Goal: Information Seeking & Learning: Learn about a topic

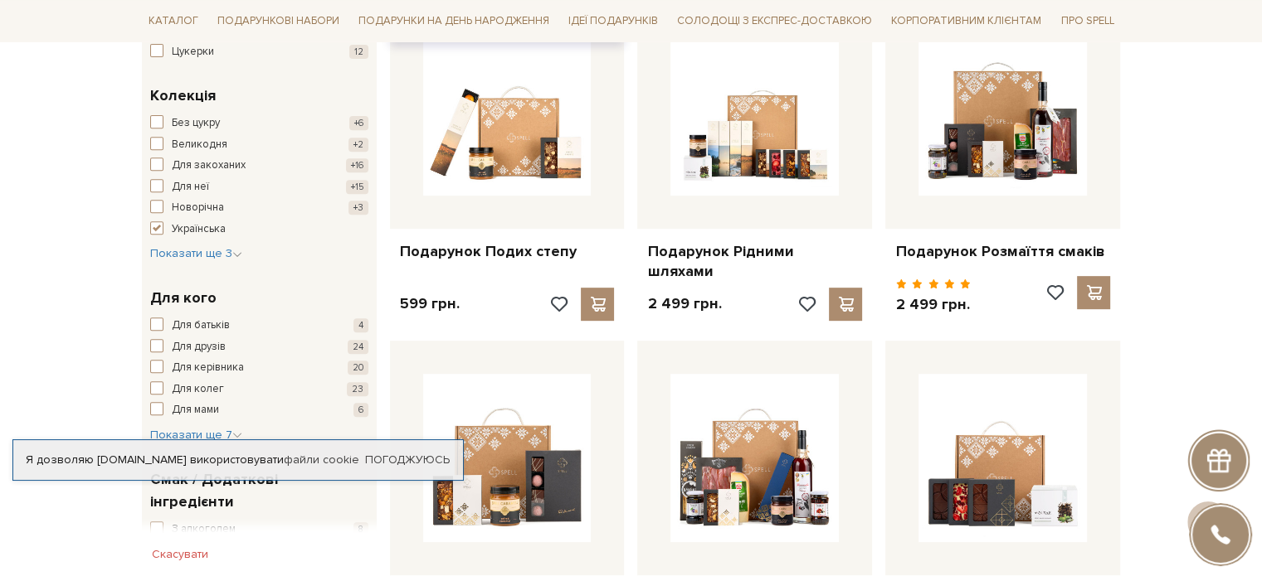
scroll to position [664, 0]
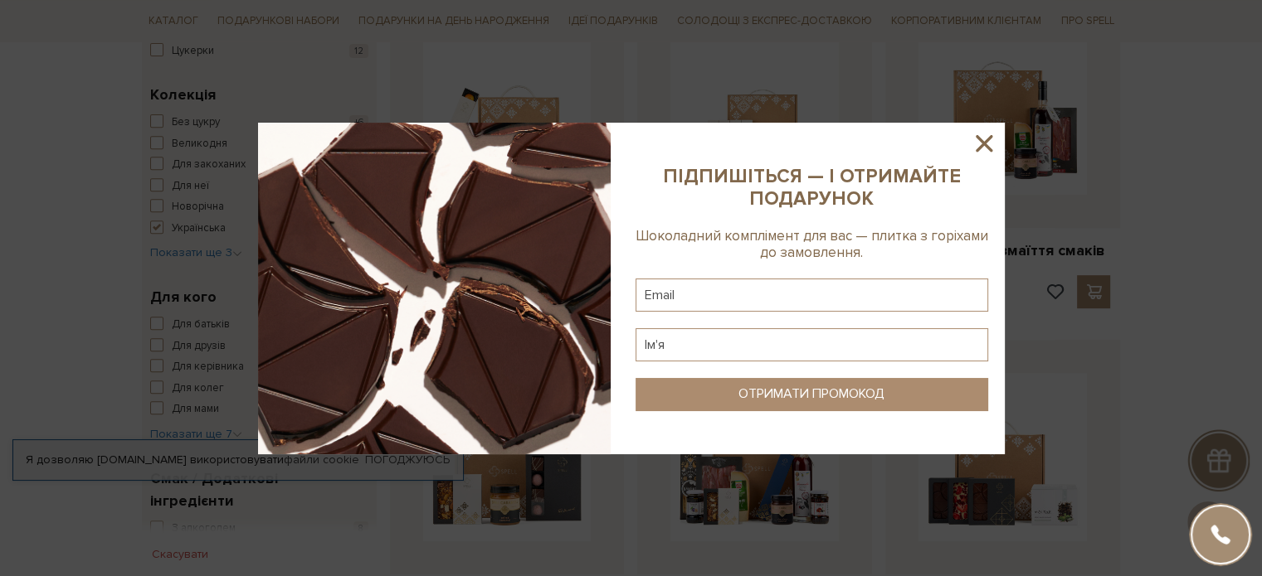
click at [972, 150] on icon at bounding box center [984, 143] width 28 height 28
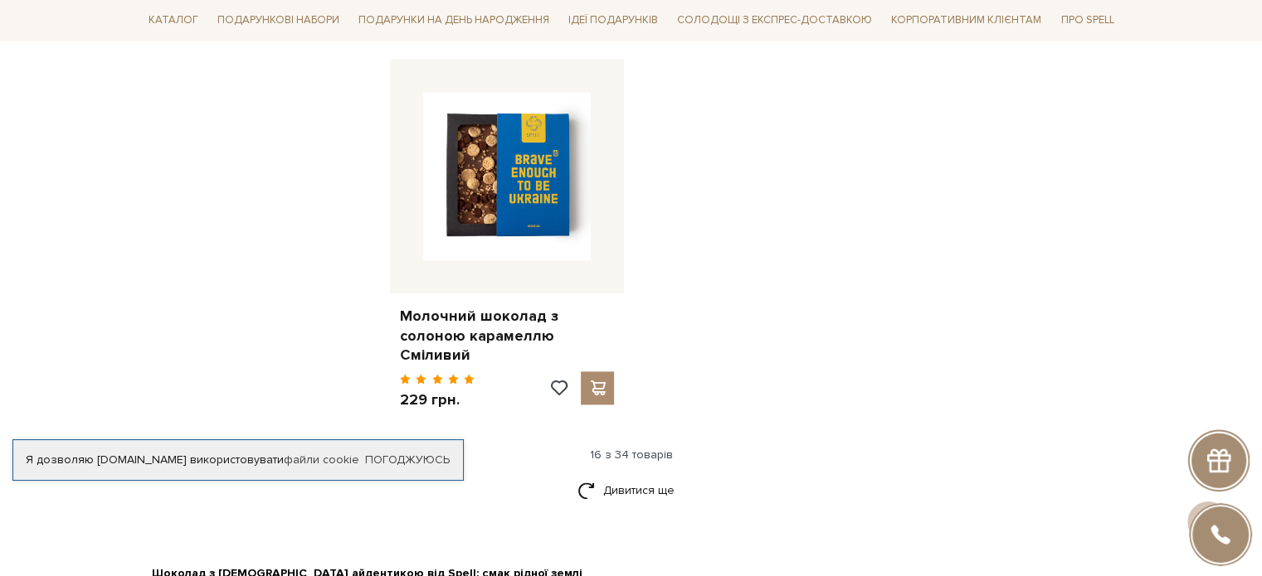
scroll to position [2157, 0]
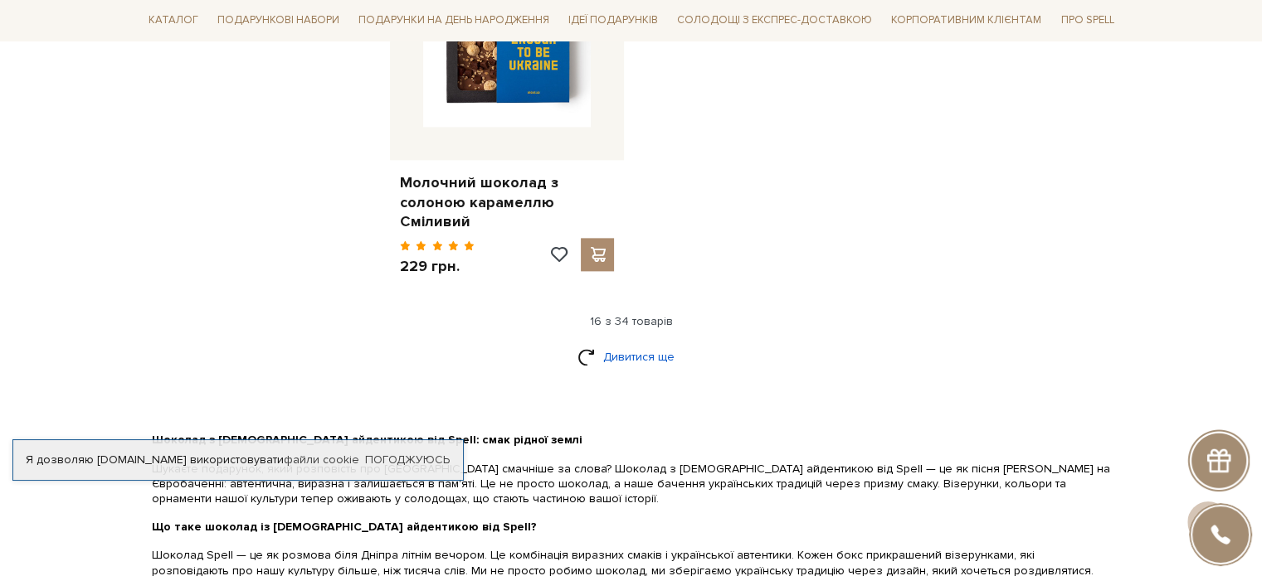
click at [636, 343] on link "Дивитися ще" at bounding box center [631, 357] width 108 height 29
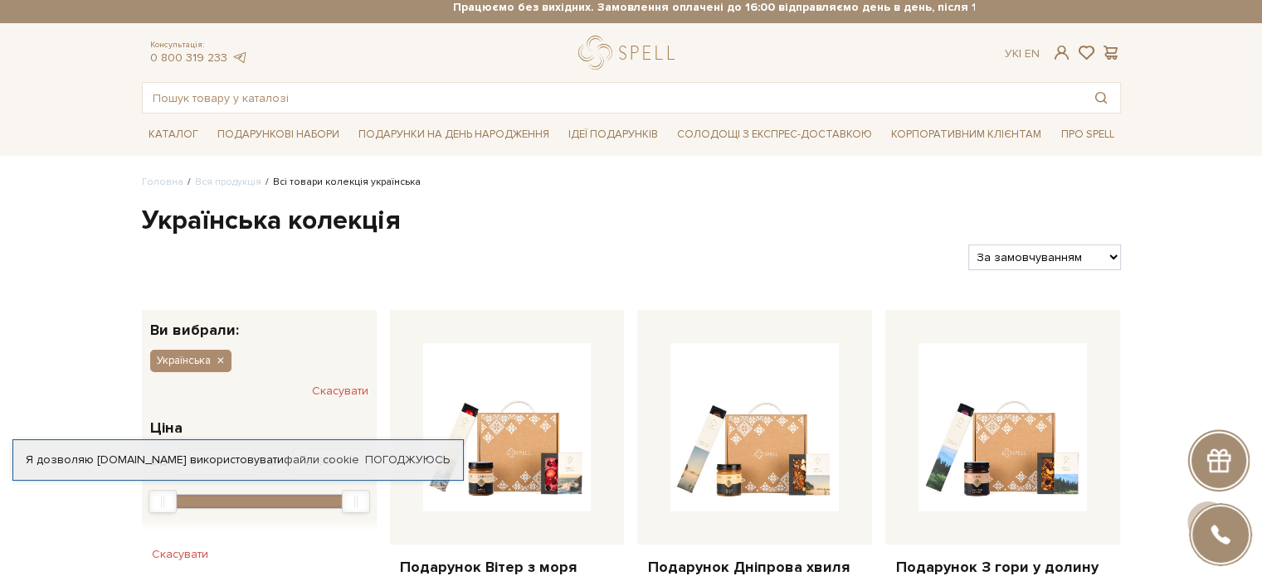
scroll to position [0, 0]
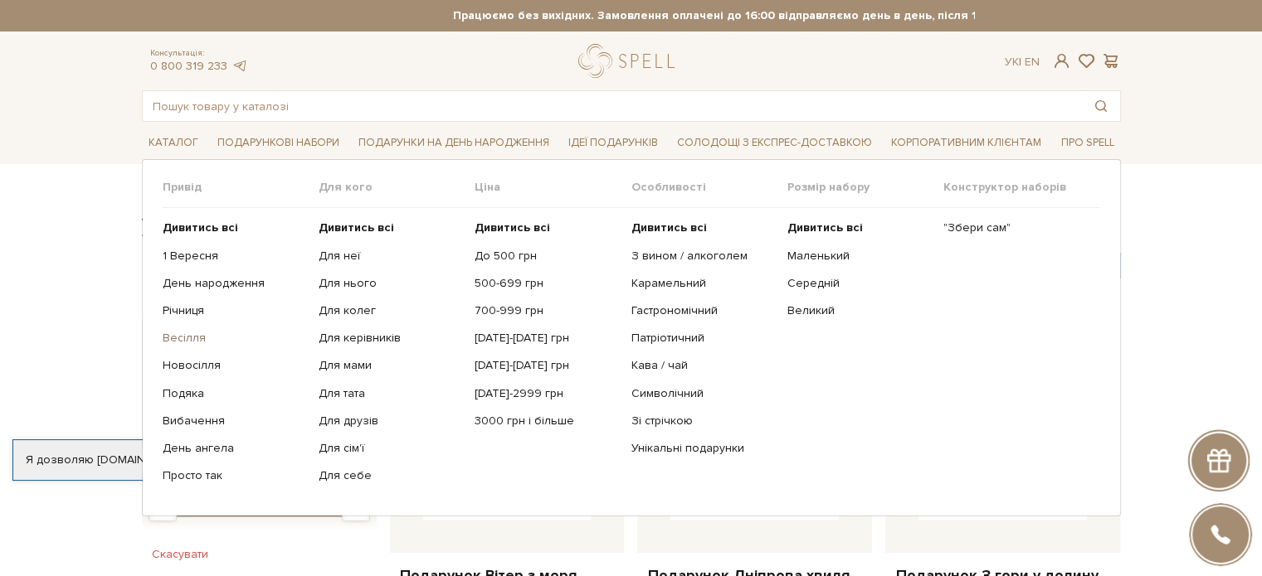
click at [187, 333] on link "Весілля" at bounding box center [234, 338] width 143 height 15
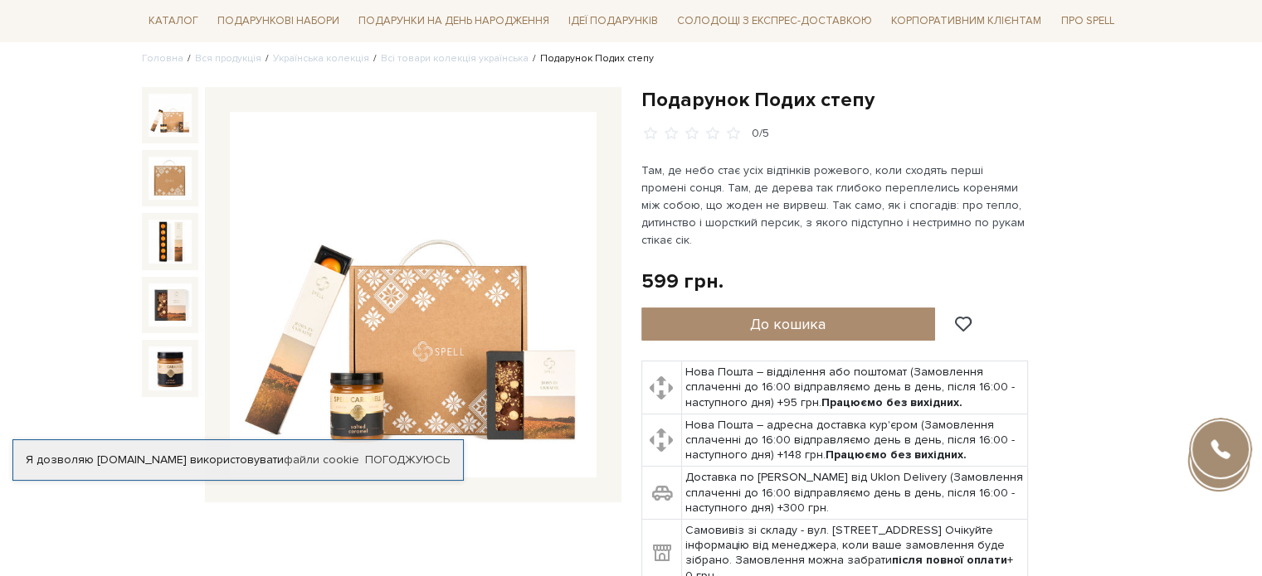
scroll to position [166, 0]
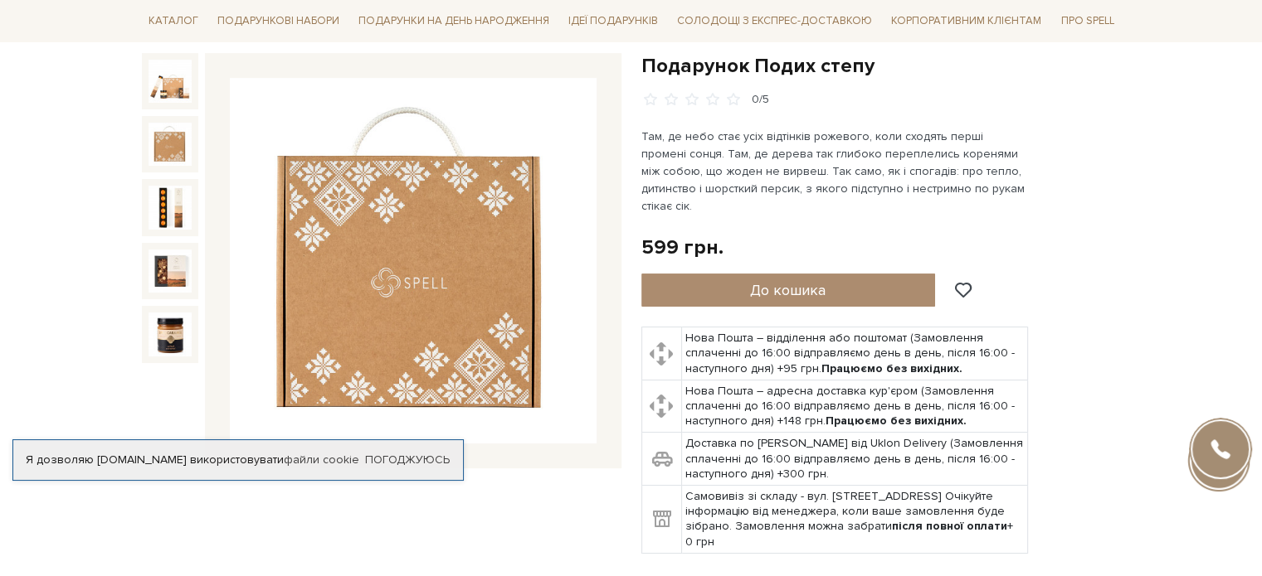
click at [159, 143] on img at bounding box center [169, 144] width 43 height 43
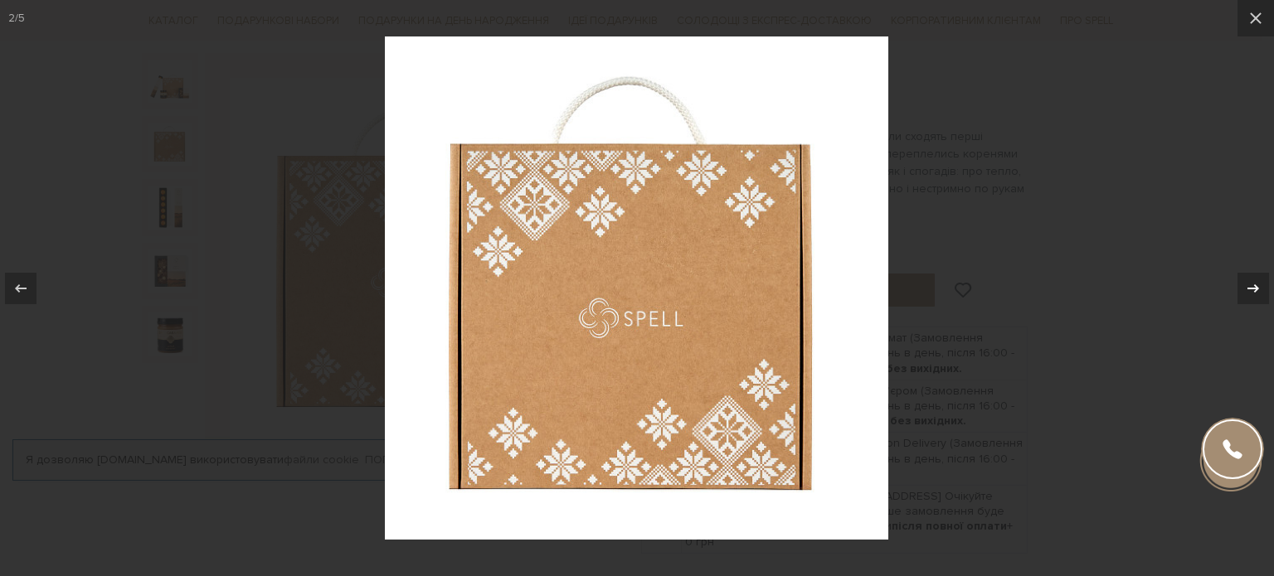
click at [1248, 286] on icon at bounding box center [1253, 289] width 20 height 20
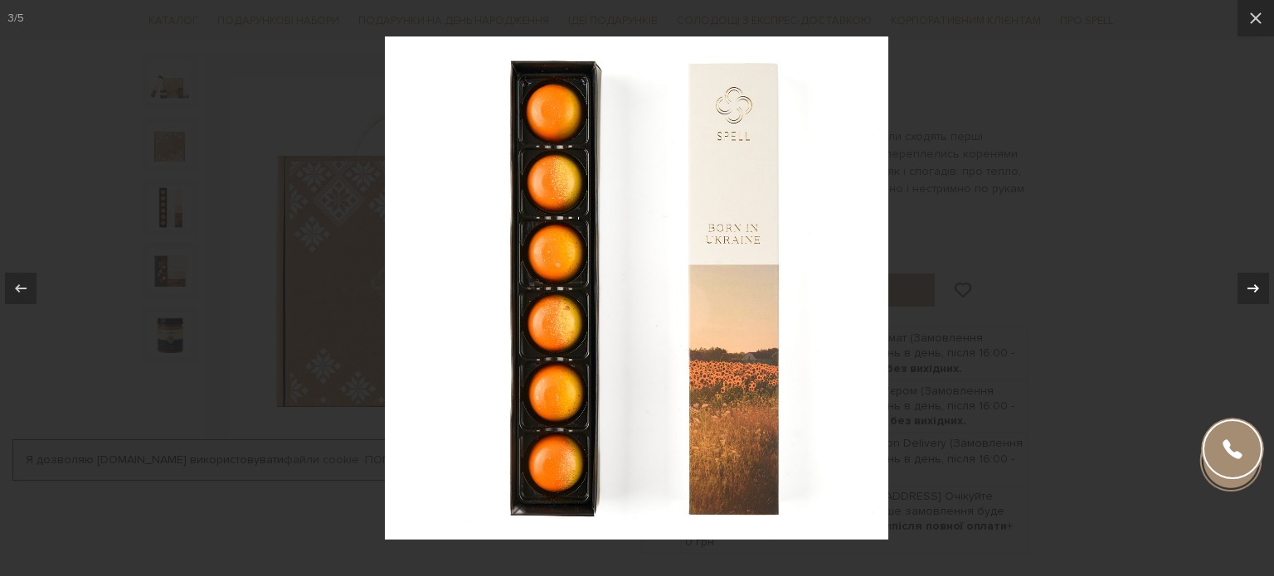
click at [1248, 286] on div "3 / 5" at bounding box center [637, 288] width 1274 height 576
click at [1249, 285] on icon at bounding box center [1253, 289] width 20 height 20
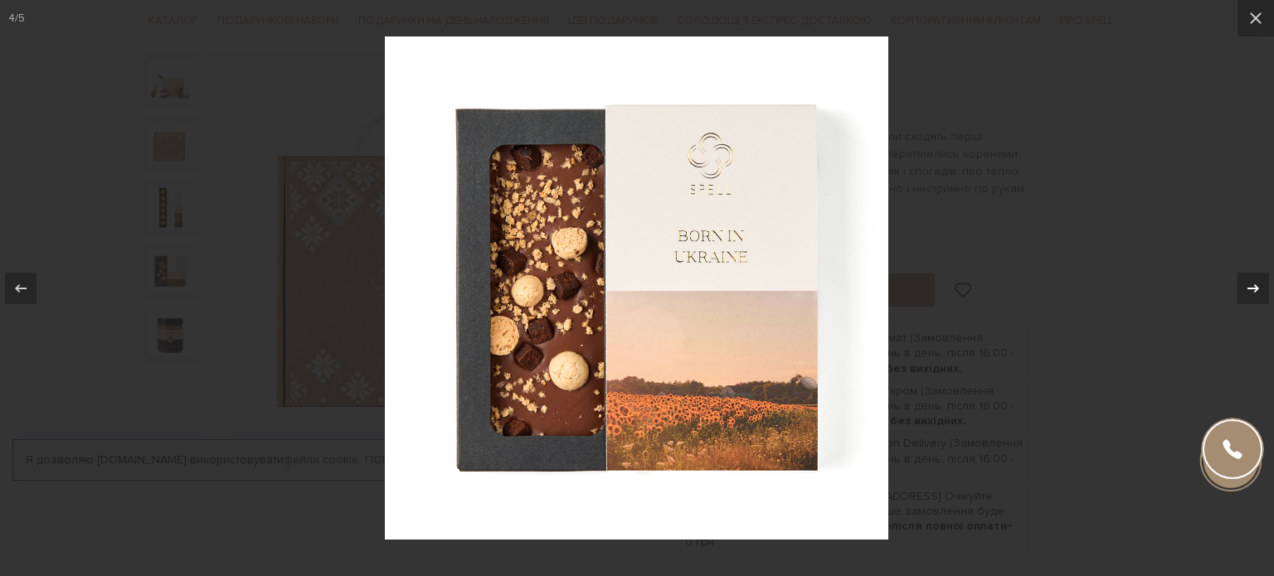
click at [1249, 285] on icon at bounding box center [1253, 289] width 20 height 20
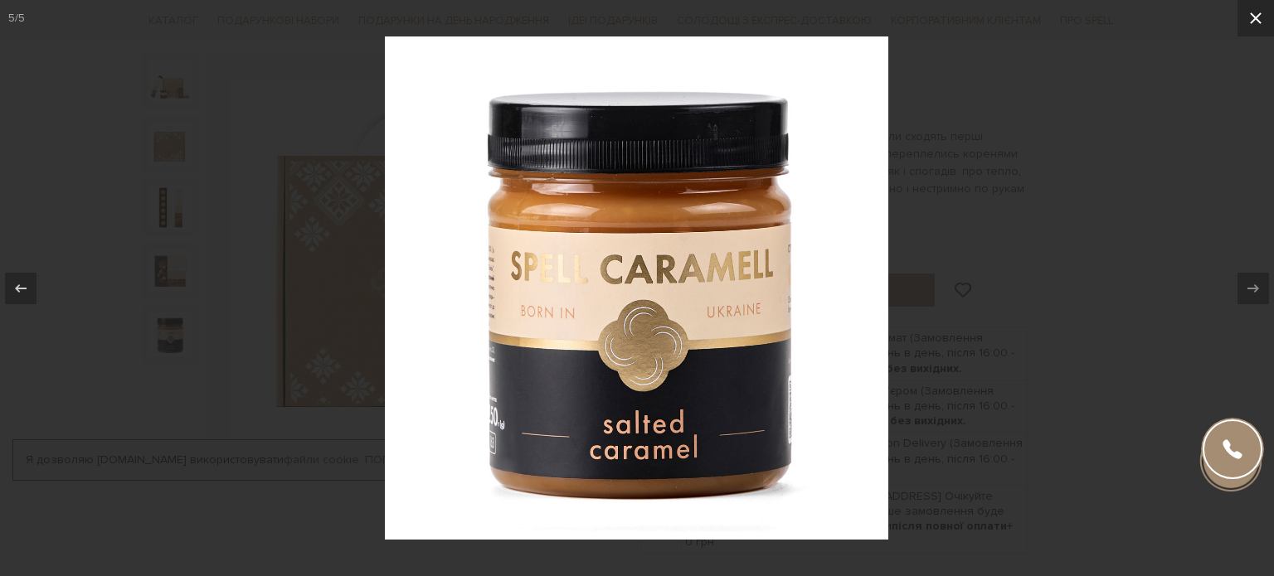
click at [1257, 23] on icon at bounding box center [1256, 18] width 20 height 20
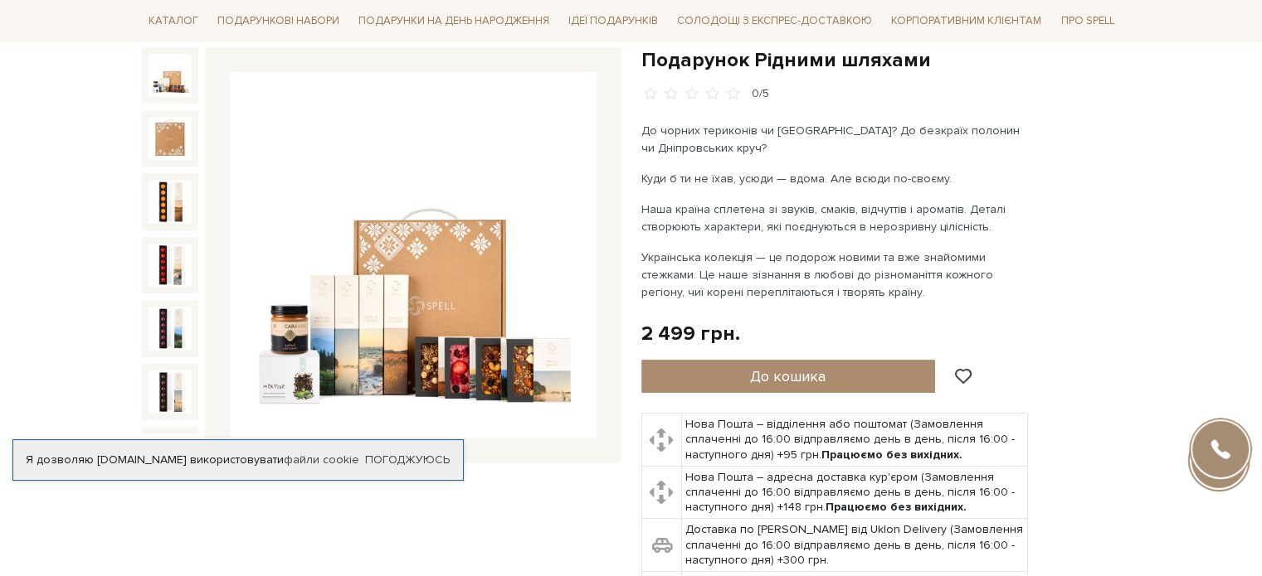
scroll to position [166, 0]
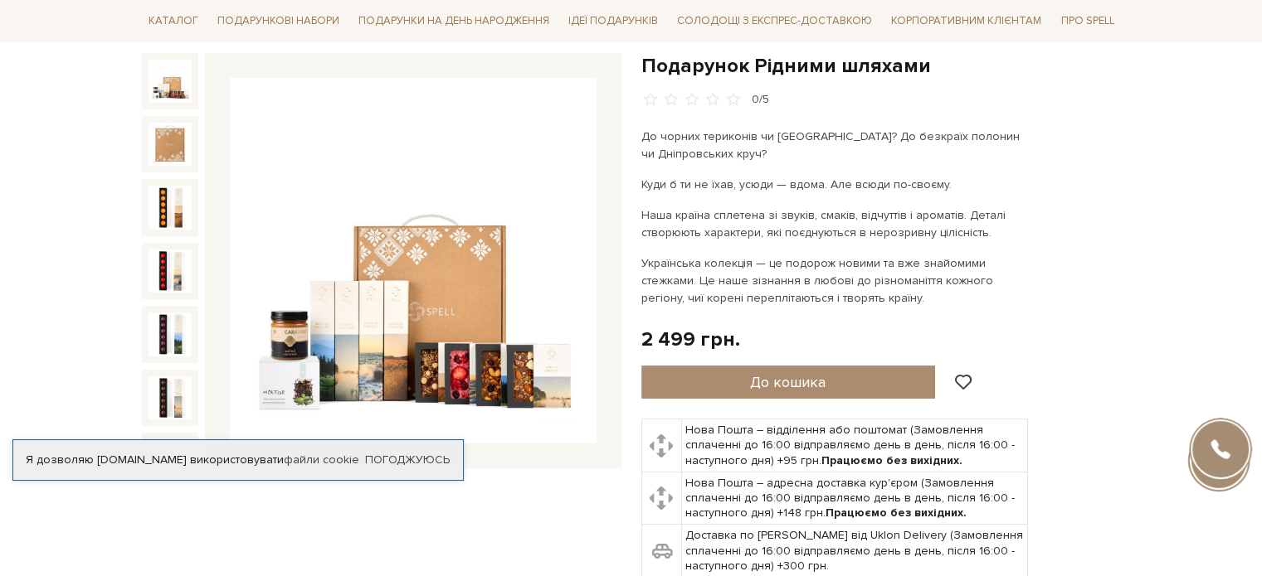
click at [168, 93] on img at bounding box center [169, 81] width 43 height 43
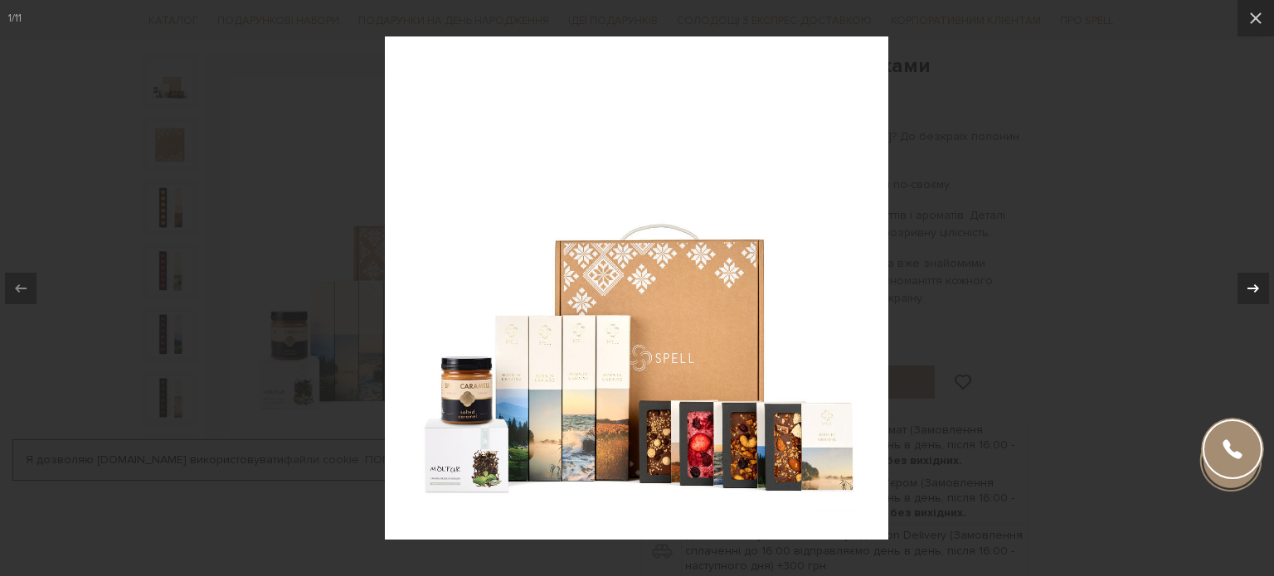
click at [1254, 290] on icon at bounding box center [1254, 288] width 12 height 8
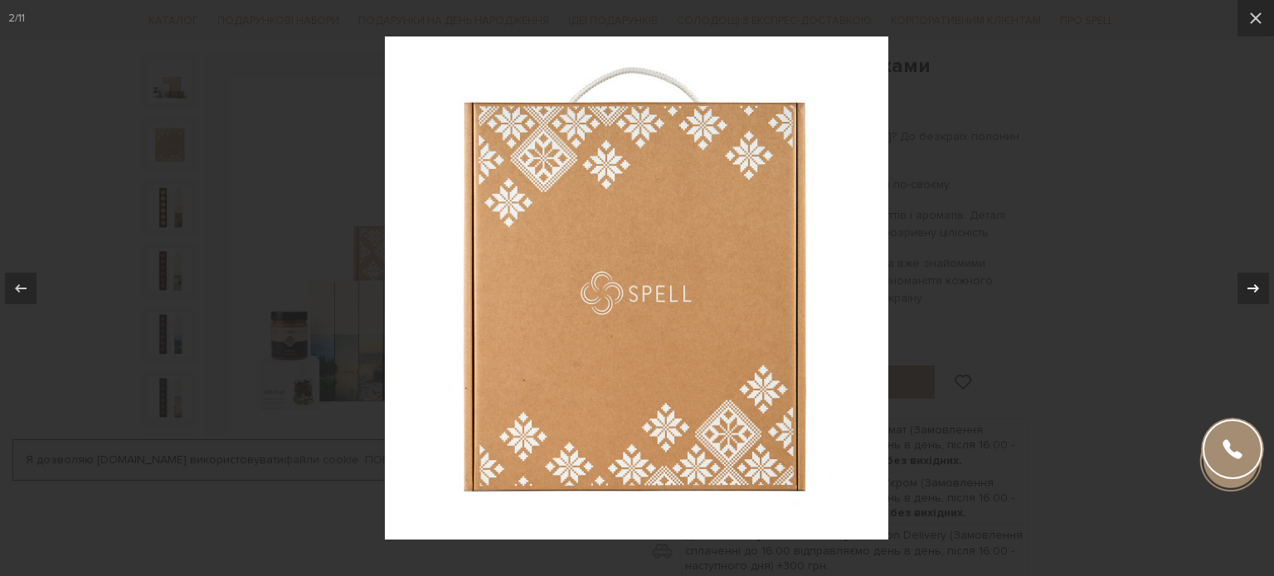
click at [1254, 290] on icon at bounding box center [1254, 288] width 12 height 8
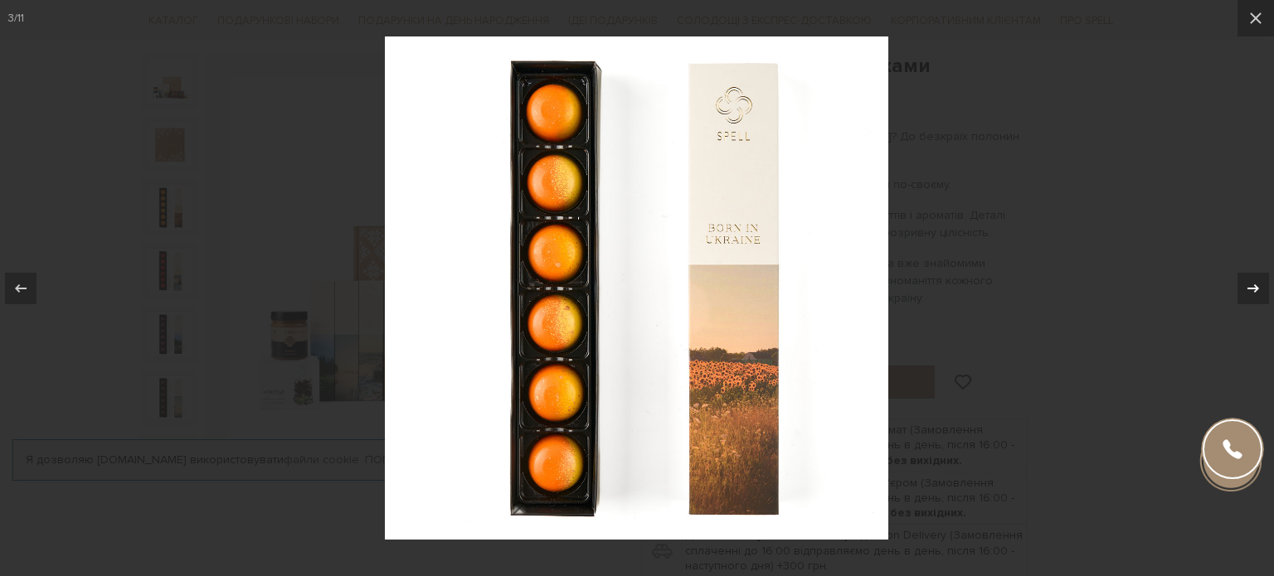
click at [1254, 290] on icon at bounding box center [1254, 288] width 12 height 8
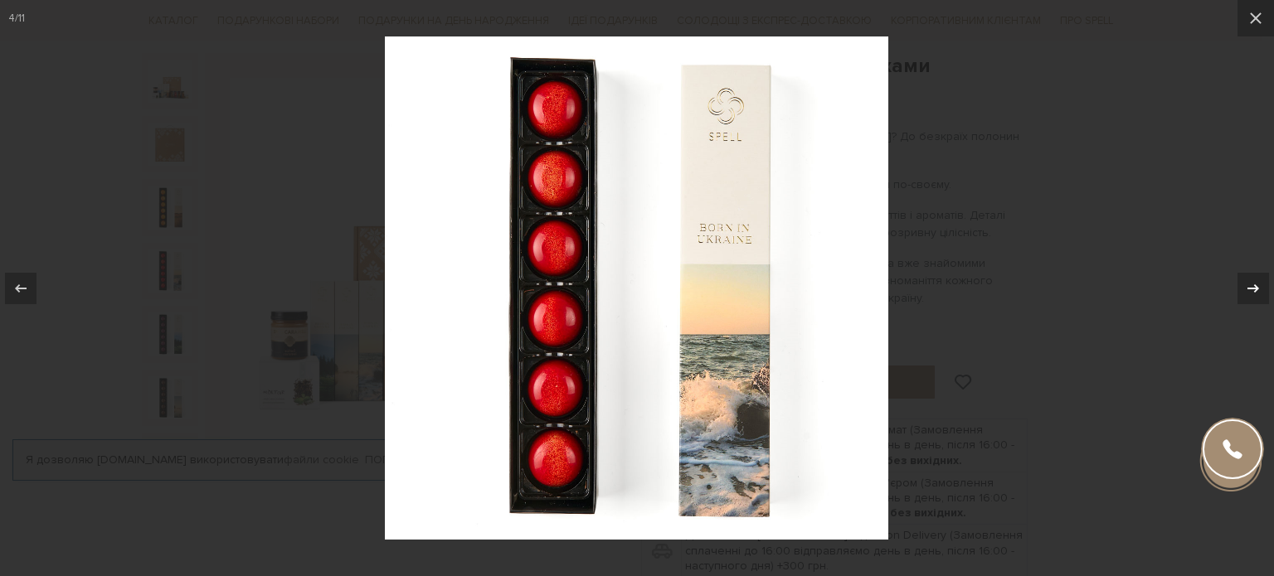
click at [1254, 290] on icon at bounding box center [1254, 288] width 12 height 8
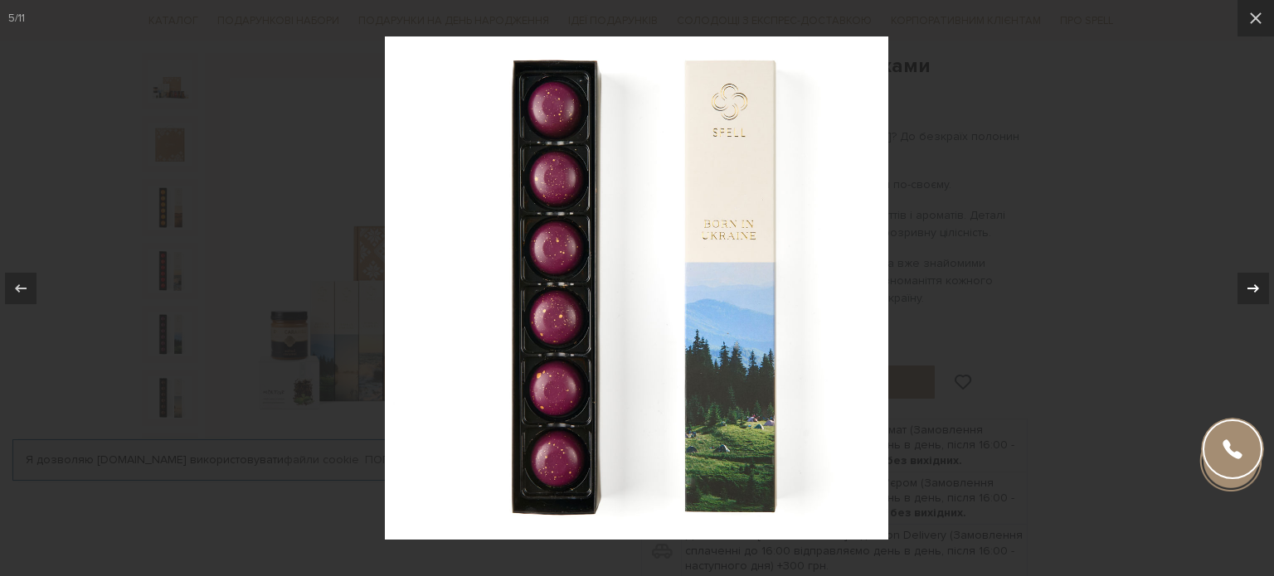
click at [1254, 290] on icon at bounding box center [1254, 288] width 12 height 8
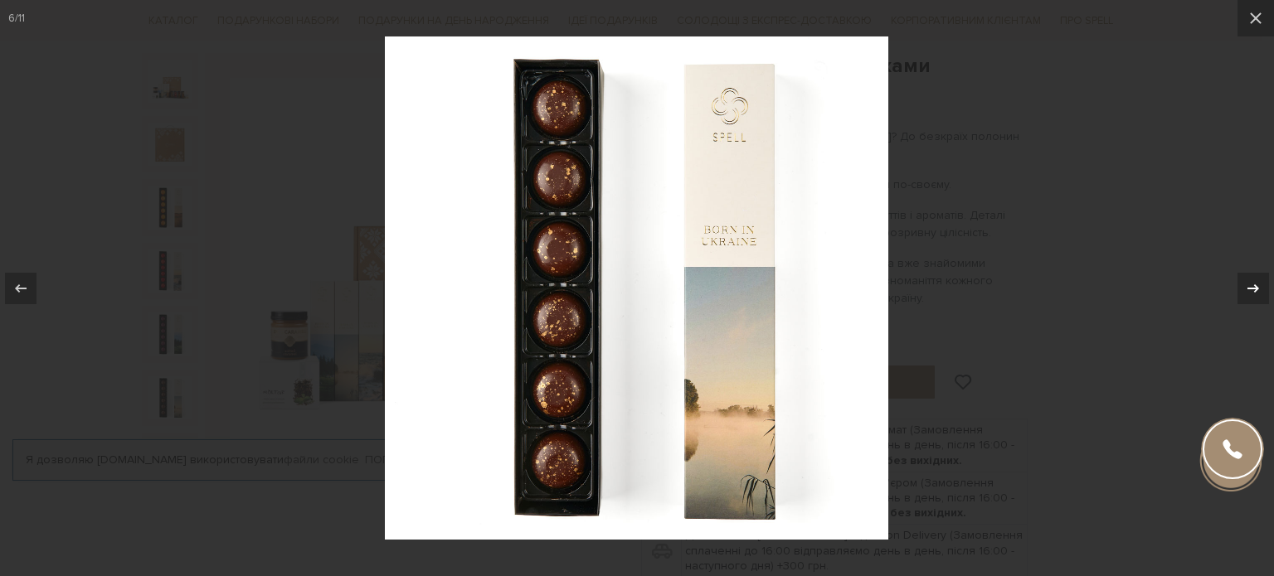
click at [1254, 290] on icon at bounding box center [1254, 288] width 12 height 8
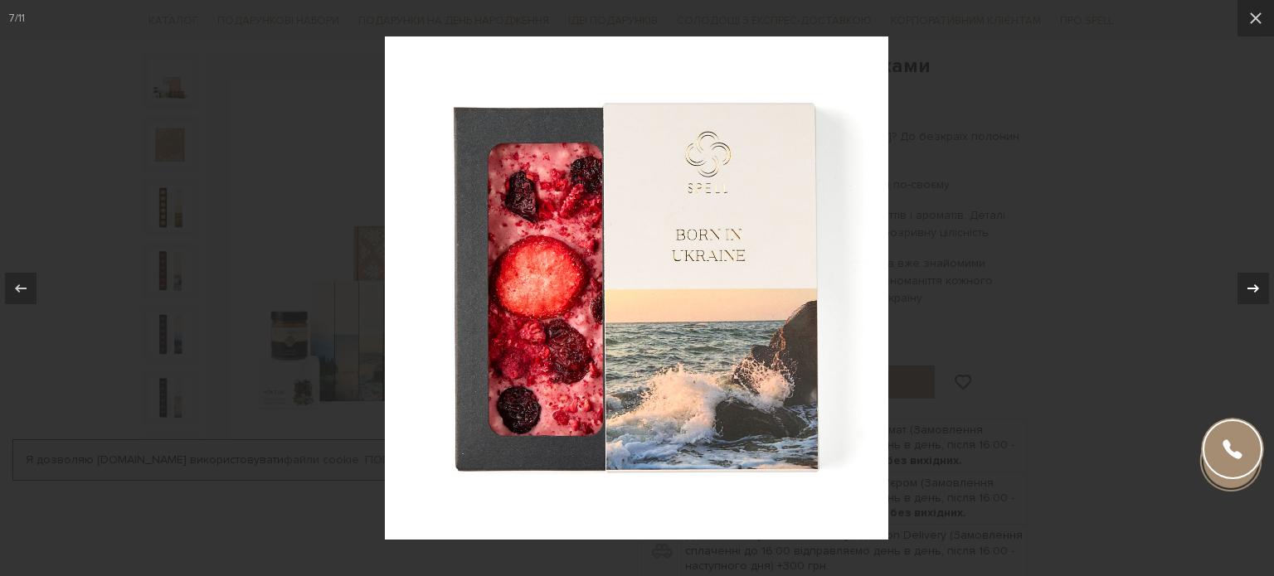
click at [1254, 290] on icon at bounding box center [1254, 288] width 12 height 8
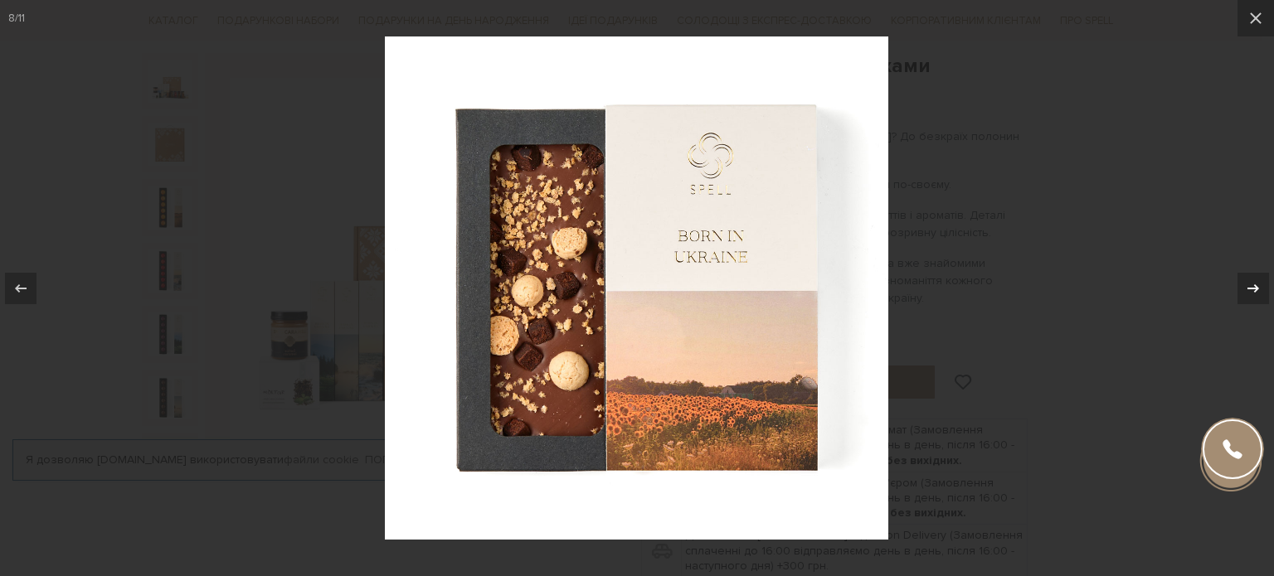
click at [1254, 290] on icon at bounding box center [1254, 288] width 12 height 8
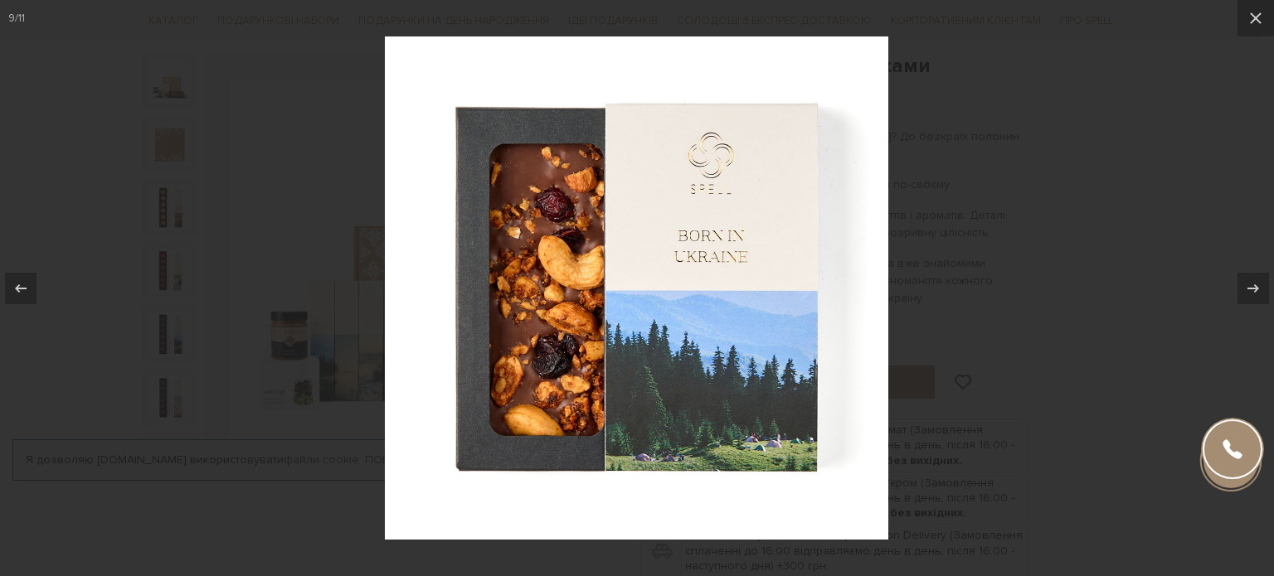
click at [1121, 236] on div at bounding box center [637, 288] width 1274 height 576
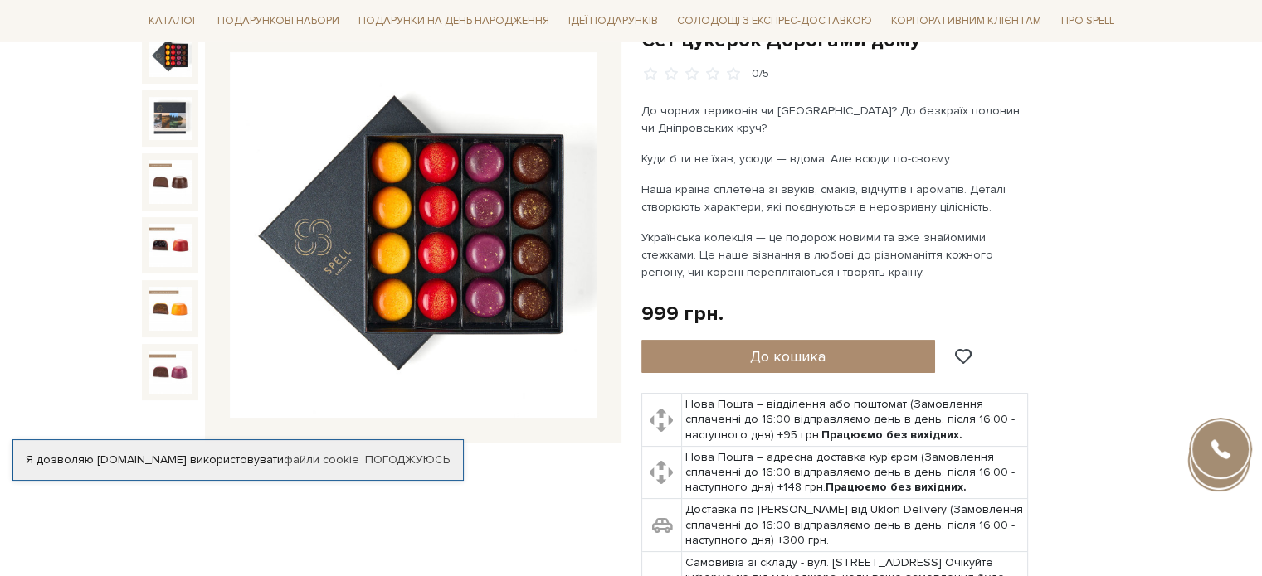
scroll to position [166, 0]
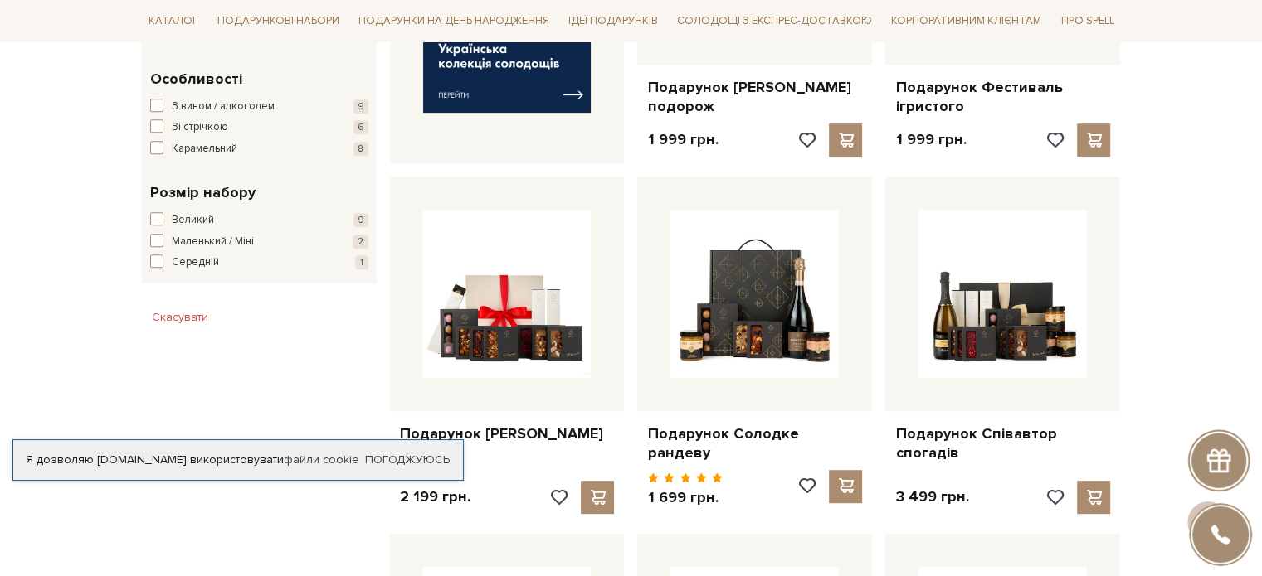
scroll to position [829, 0]
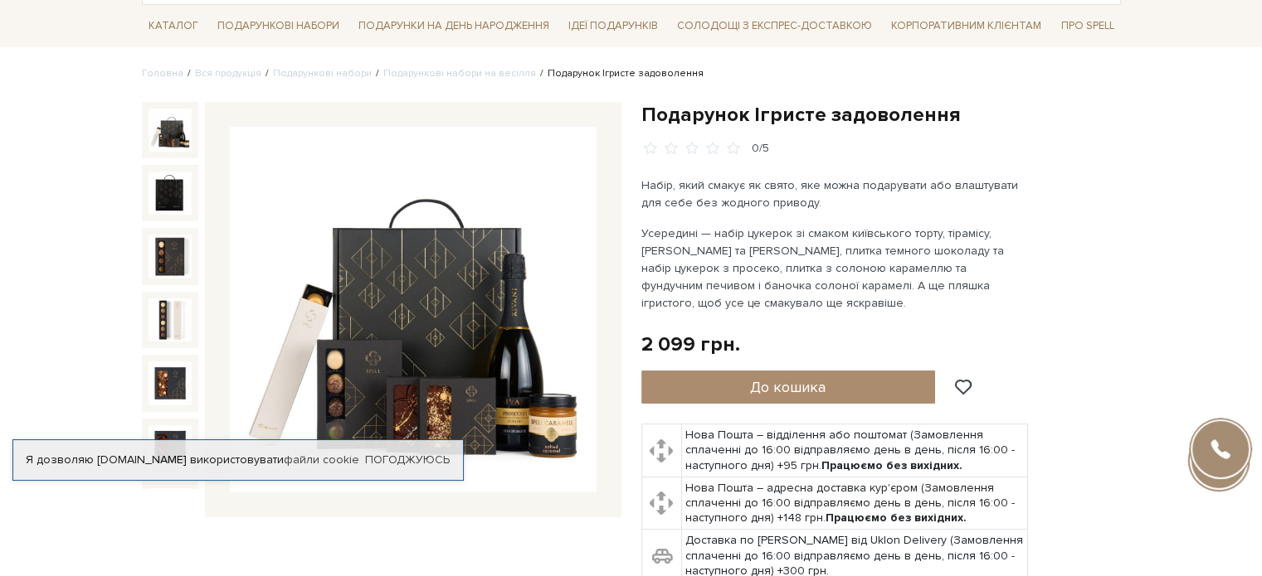
scroll to position [166, 0]
